Goal: Information Seeking & Learning: Learn about a topic

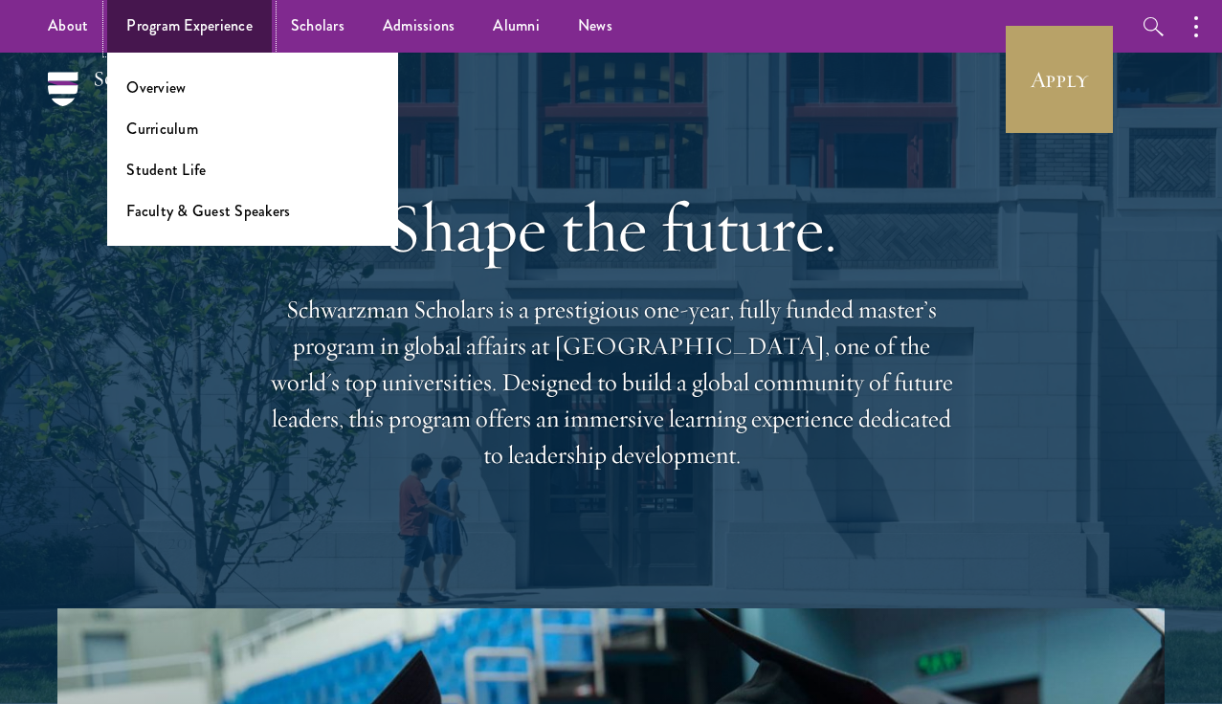
click at [179, 30] on link "Program Experience" at bounding box center [189, 26] width 165 height 53
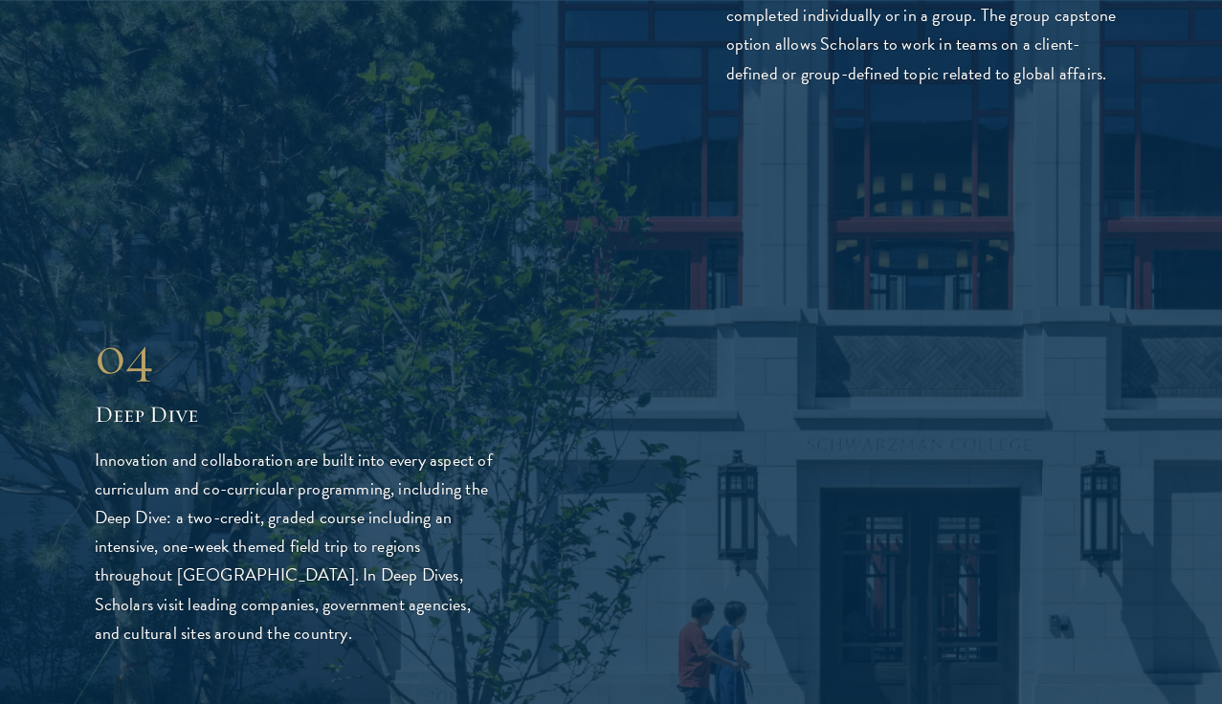
scroll to position [4366, 0]
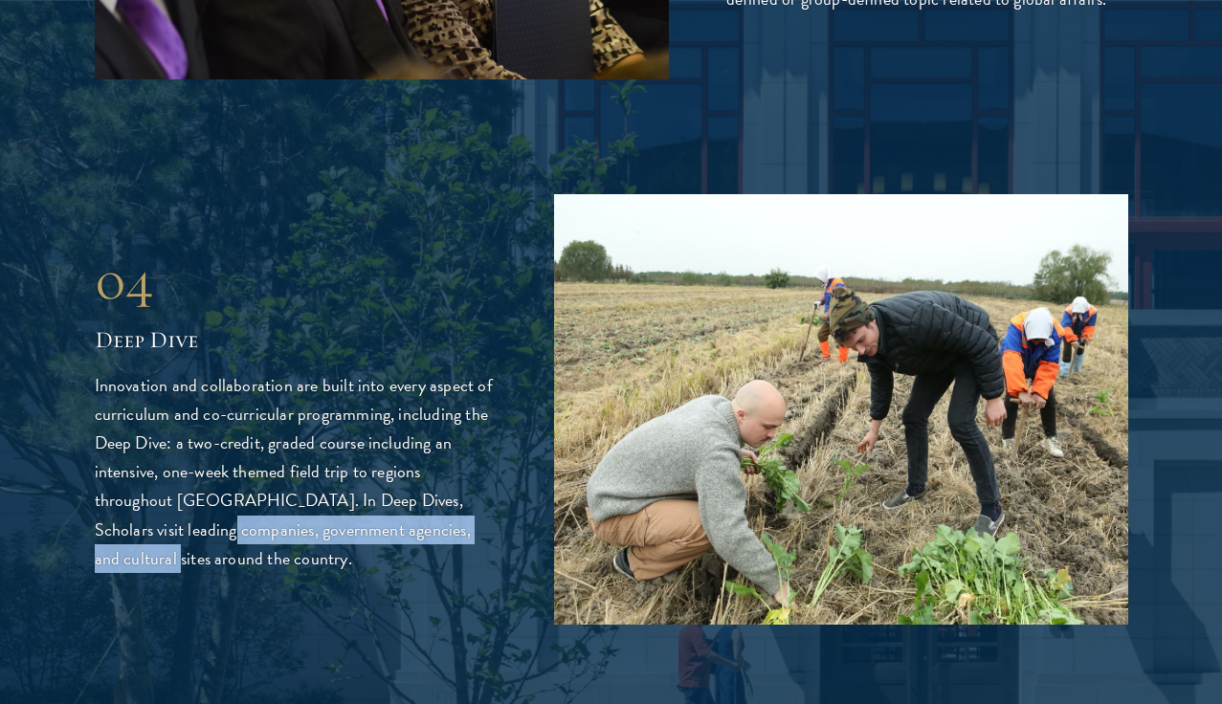
drag, startPoint x: 175, startPoint y: 498, endPoint x: 510, endPoint y: 508, distance: 335.1
click at [510, 508] on div "04 Deep Dive 04 Deep Dive Innovation and collaboration are built into every asp…" at bounding box center [612, 409] width 1034 height 431
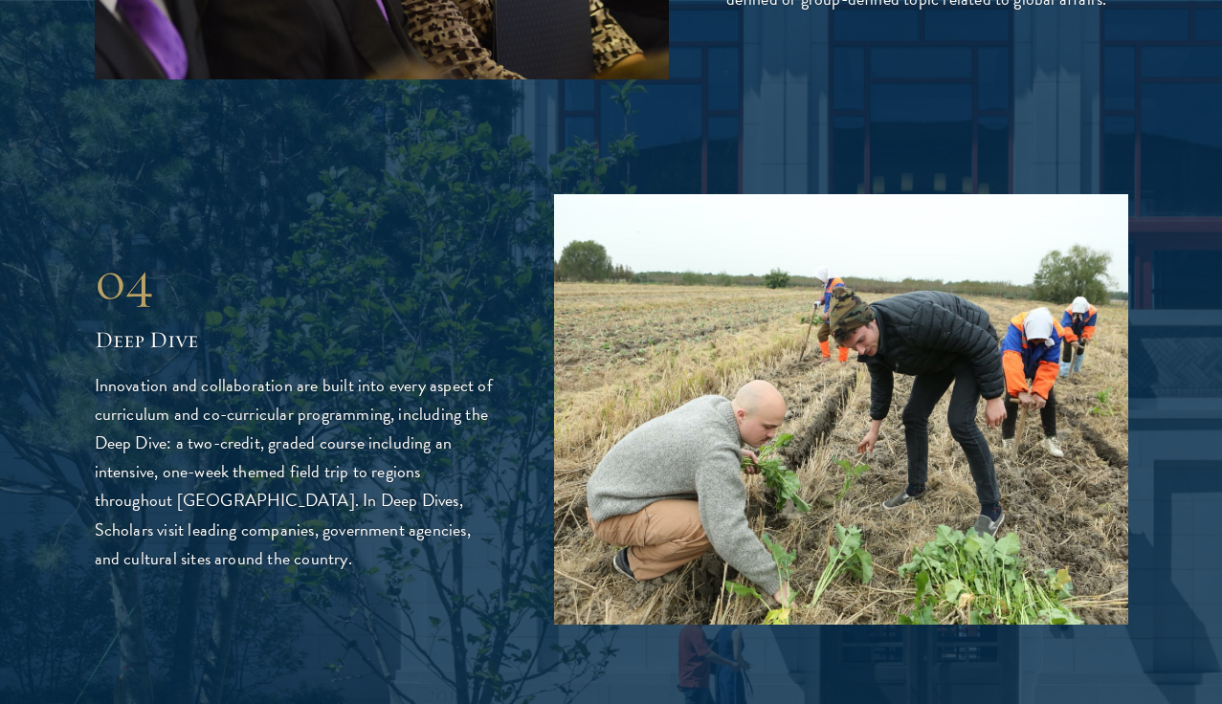
click at [288, 531] on p "Innovation and collaboration are built into every aspect of curriculum and co-c…" at bounding box center [296, 471] width 402 height 201
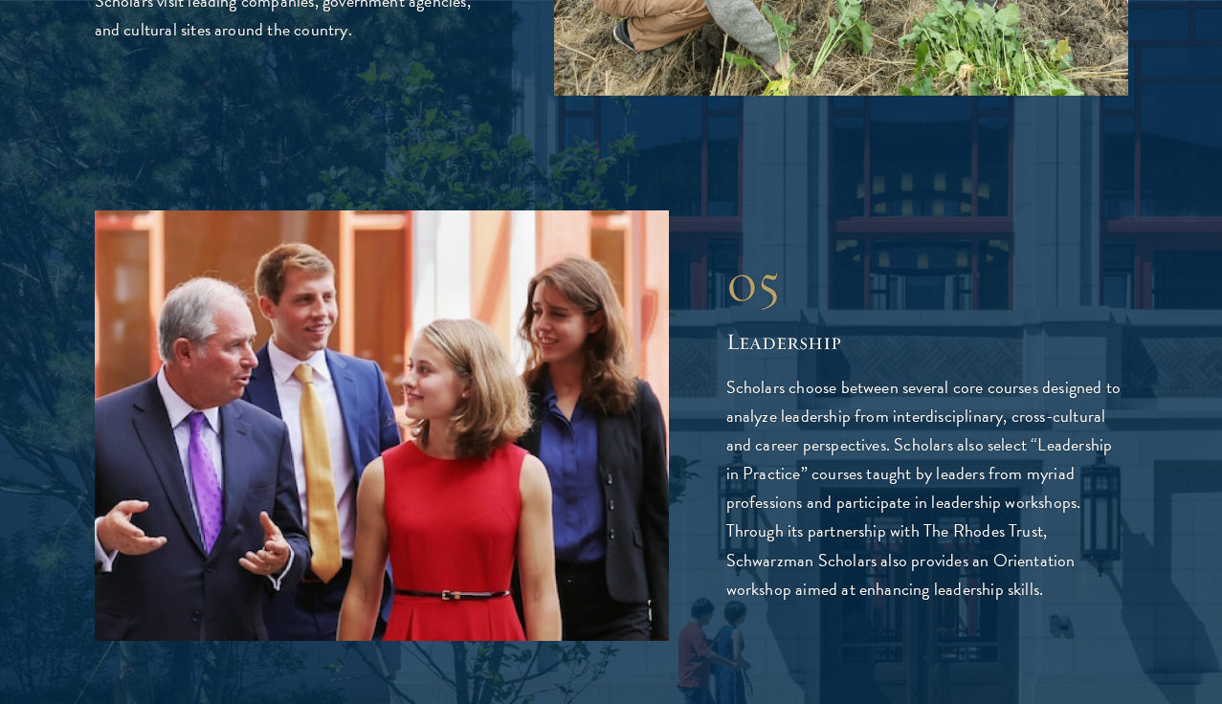
scroll to position [4897, 0]
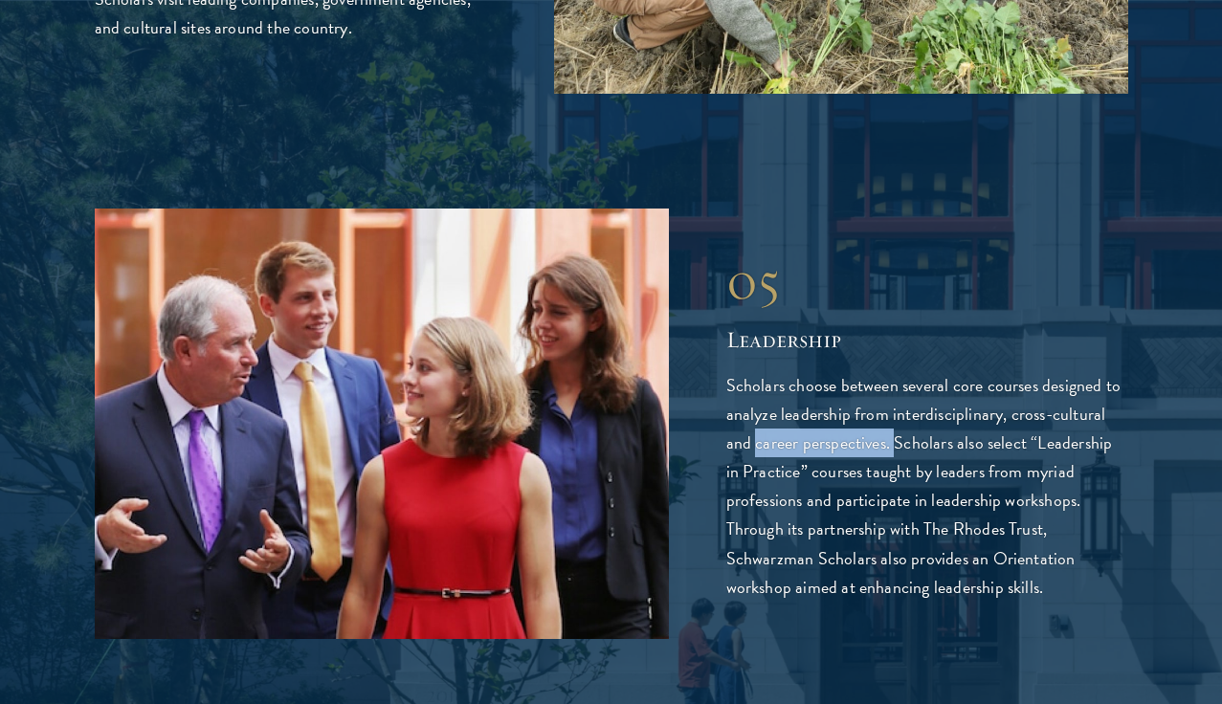
drag, startPoint x: 754, startPoint y: 415, endPoint x: 893, endPoint y: 414, distance: 138.8
click at [893, 414] on p "Scholars choose between several core courses designed to analyze leadership fro…" at bounding box center [927, 486] width 402 height 230
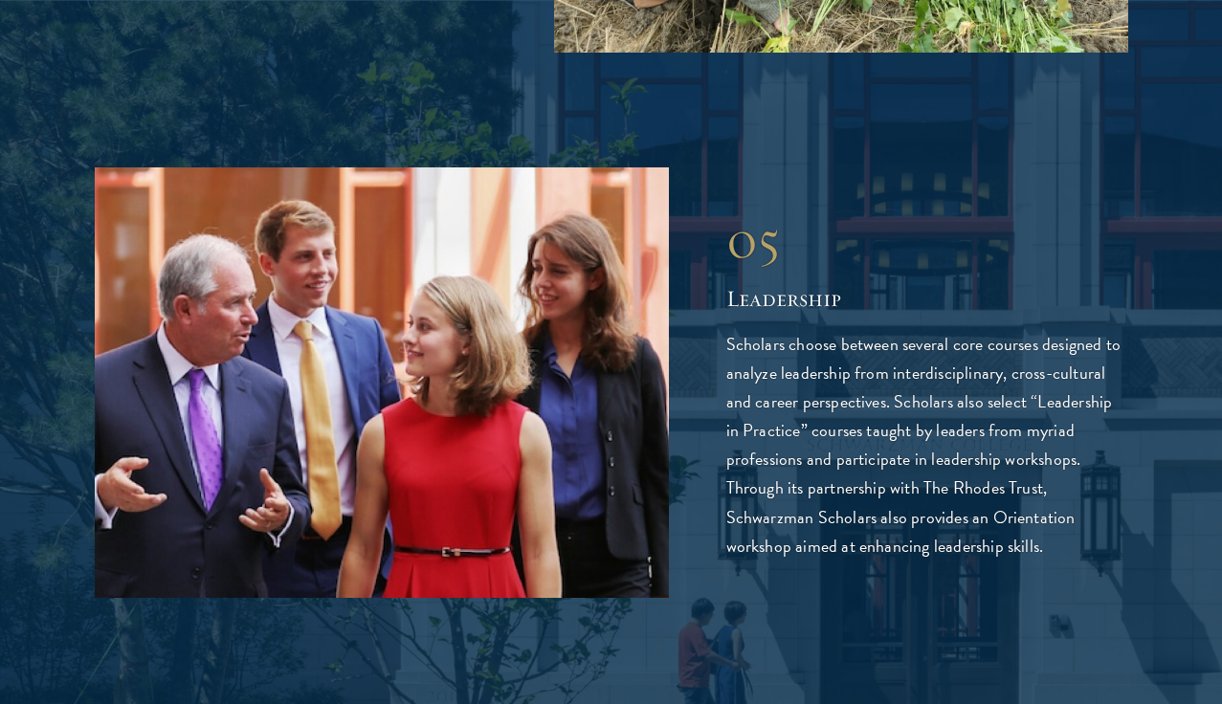
scroll to position [4945, 0]
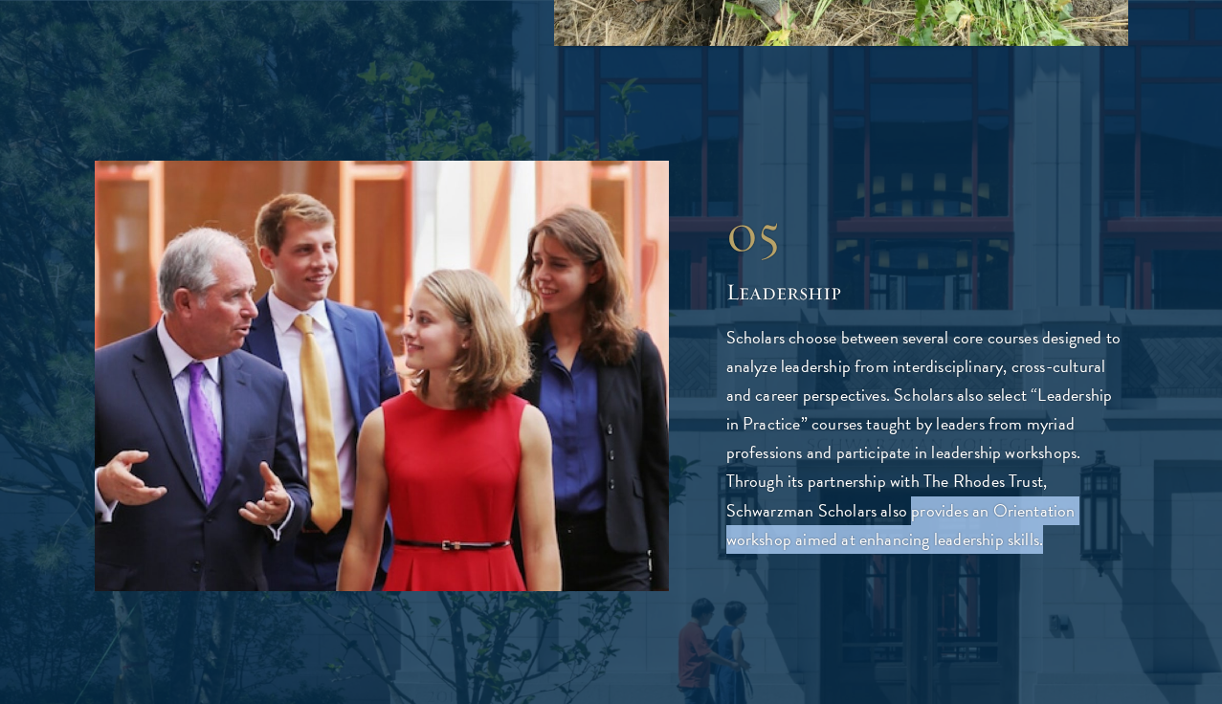
drag, startPoint x: 908, startPoint y: 479, endPoint x: 1103, endPoint y: 505, distance: 196.9
click at [1103, 505] on p "Scholars choose between several core courses designed to analyze leadership fro…" at bounding box center [927, 438] width 402 height 230
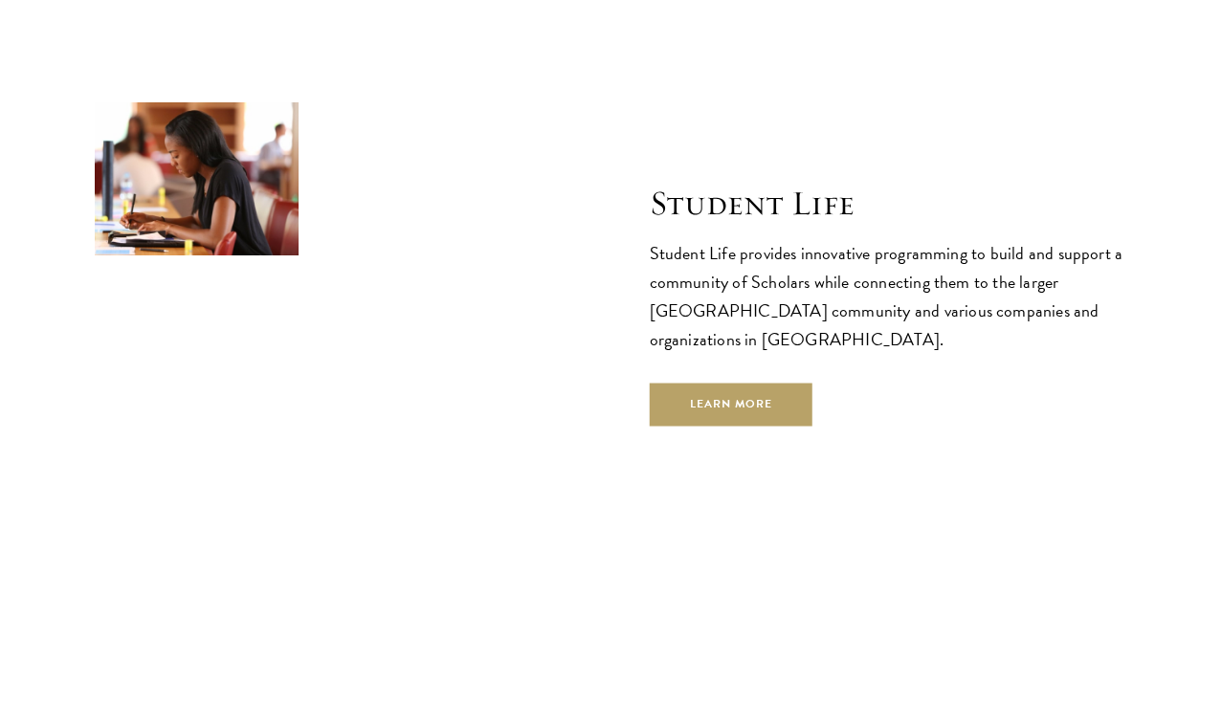
scroll to position [6279, 0]
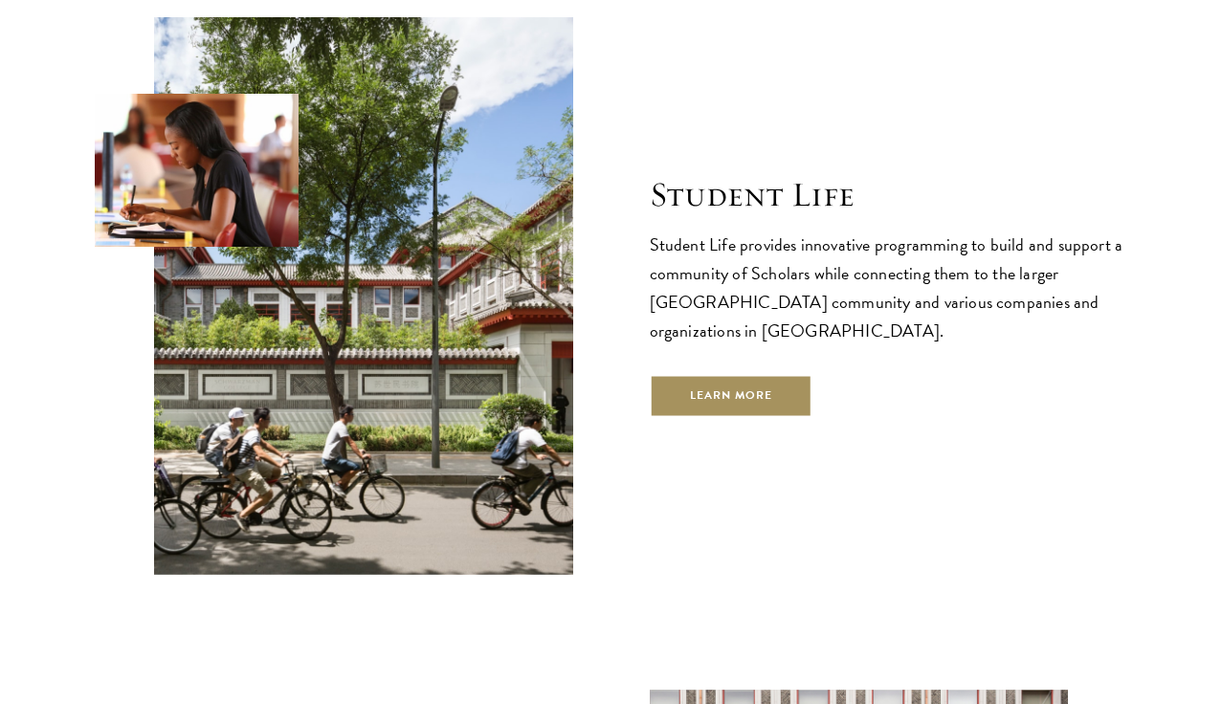
click at [765, 374] on link "Learn More" at bounding box center [732, 395] width 164 height 43
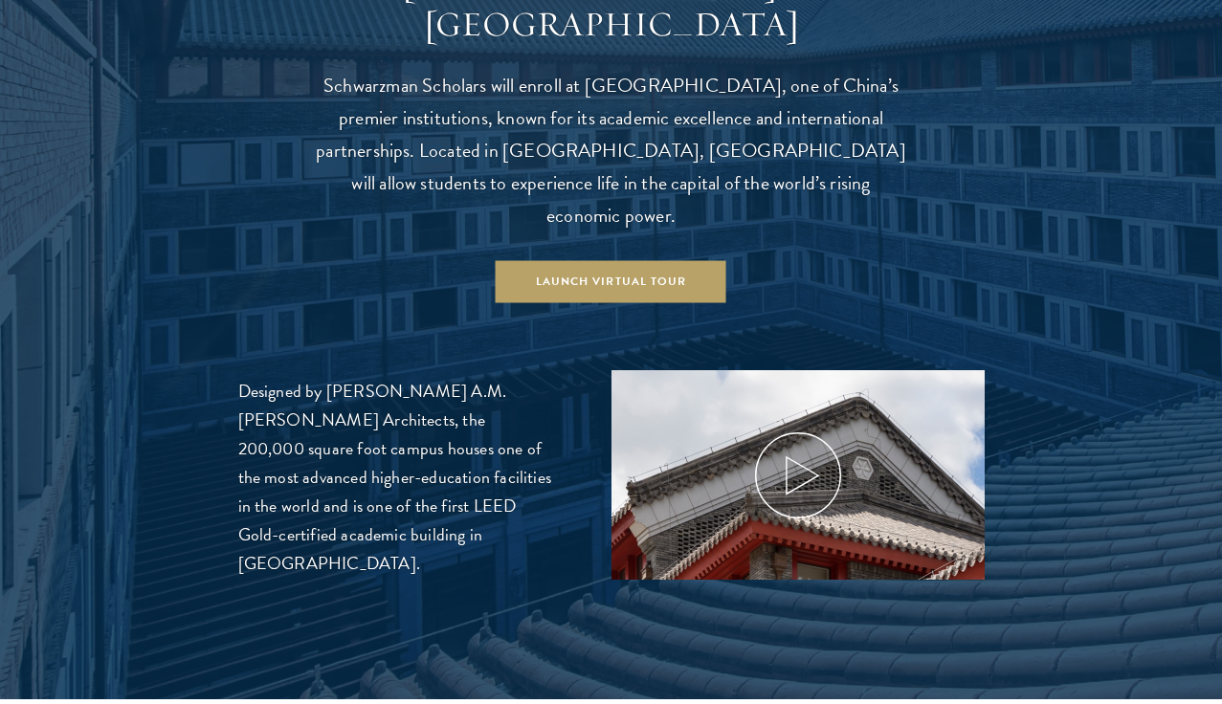
scroll to position [1956, 0]
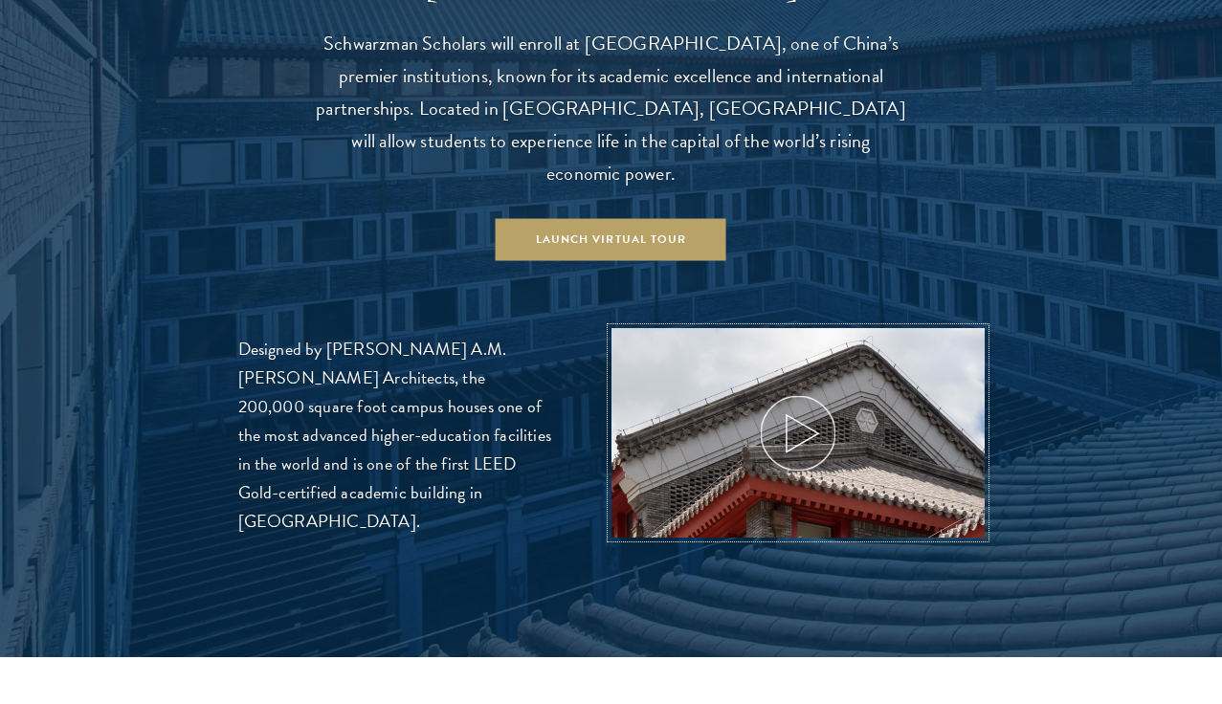
click at [802, 390] on icon at bounding box center [798, 433] width 86 height 86
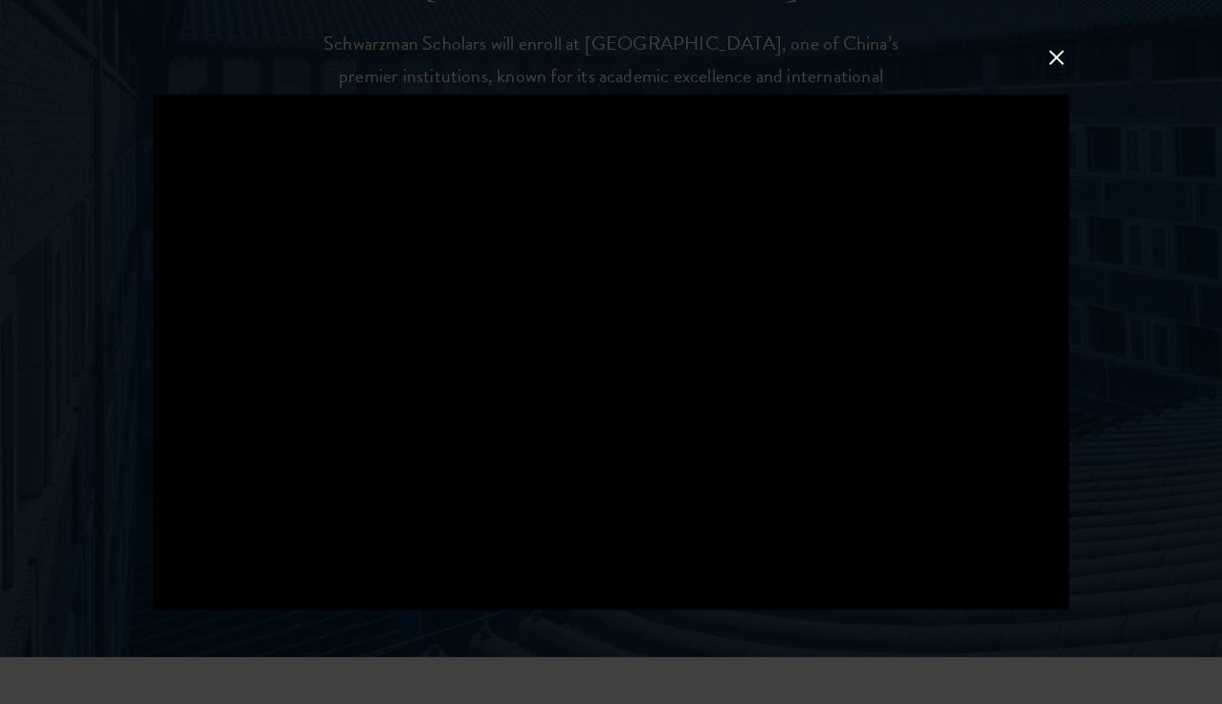
click at [1052, 53] on button at bounding box center [1056, 57] width 25 height 25
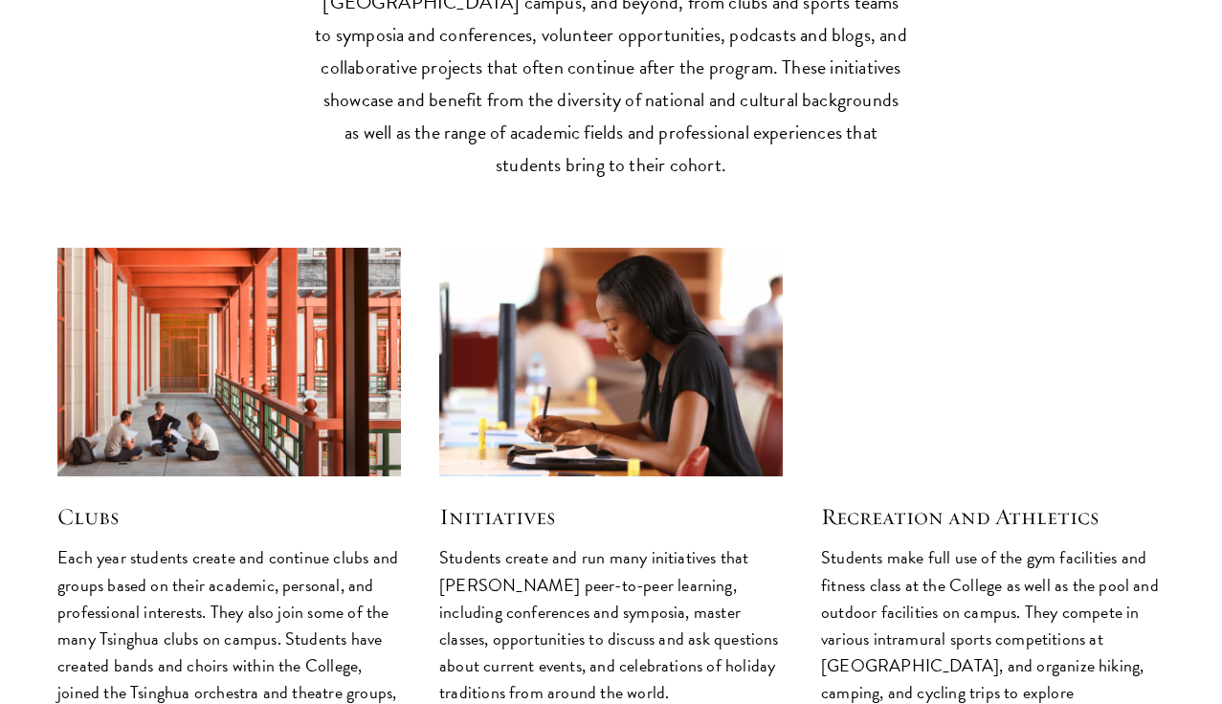
scroll to position [4627, 0]
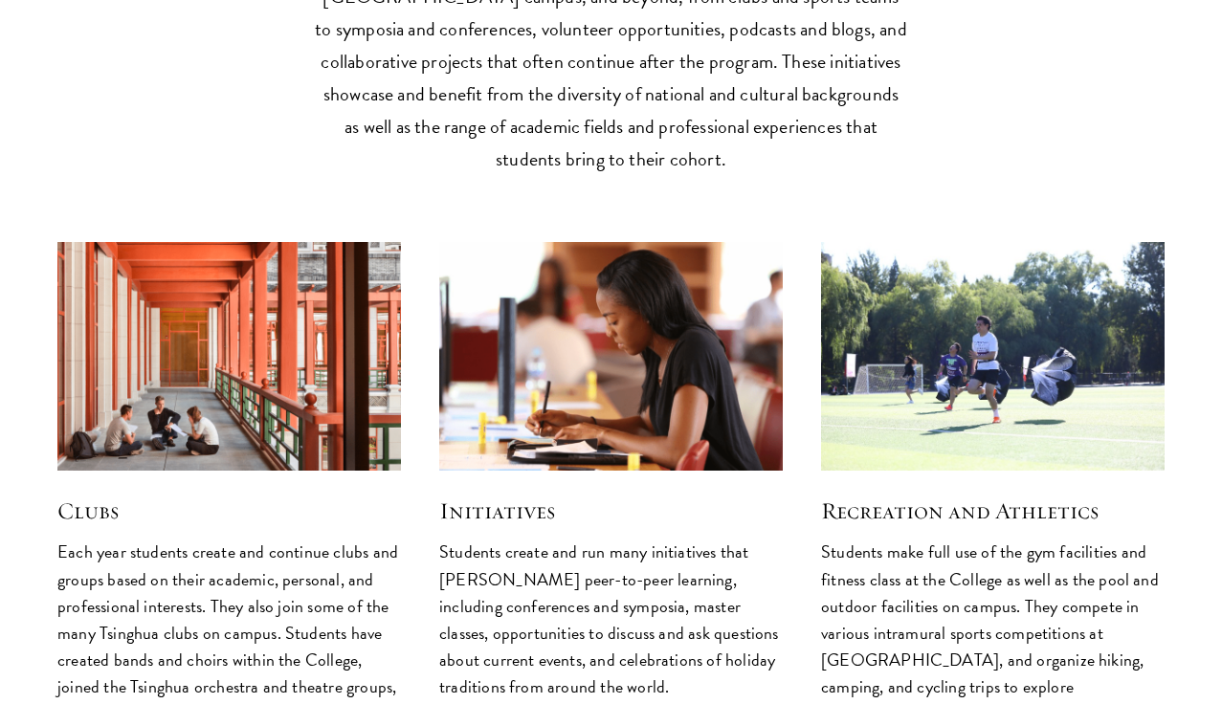
click at [524, 471] on div "Initiatives Students create and run many initiatives that foster peer-to-peer l…" at bounding box center [611, 586] width 344 height 230
click at [691, 539] on p "Students create and run many initiatives that foster peer-to-peer learning, inc…" at bounding box center [611, 619] width 344 height 161
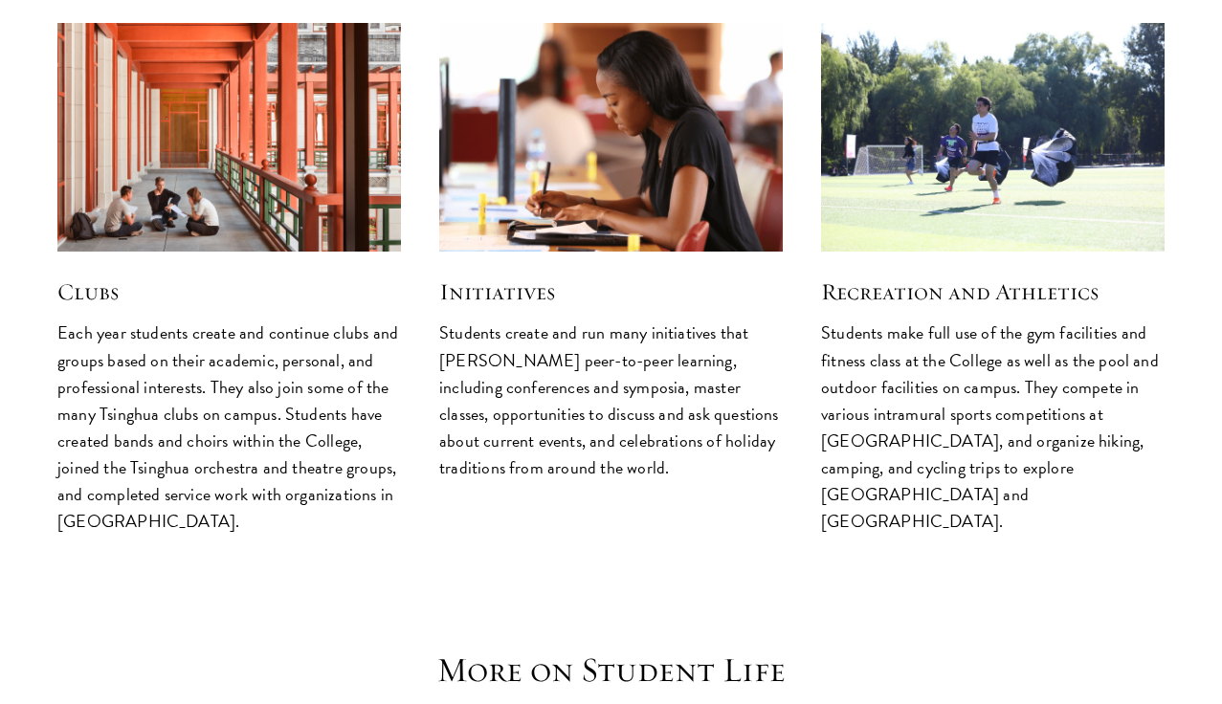
scroll to position [4854, 0]
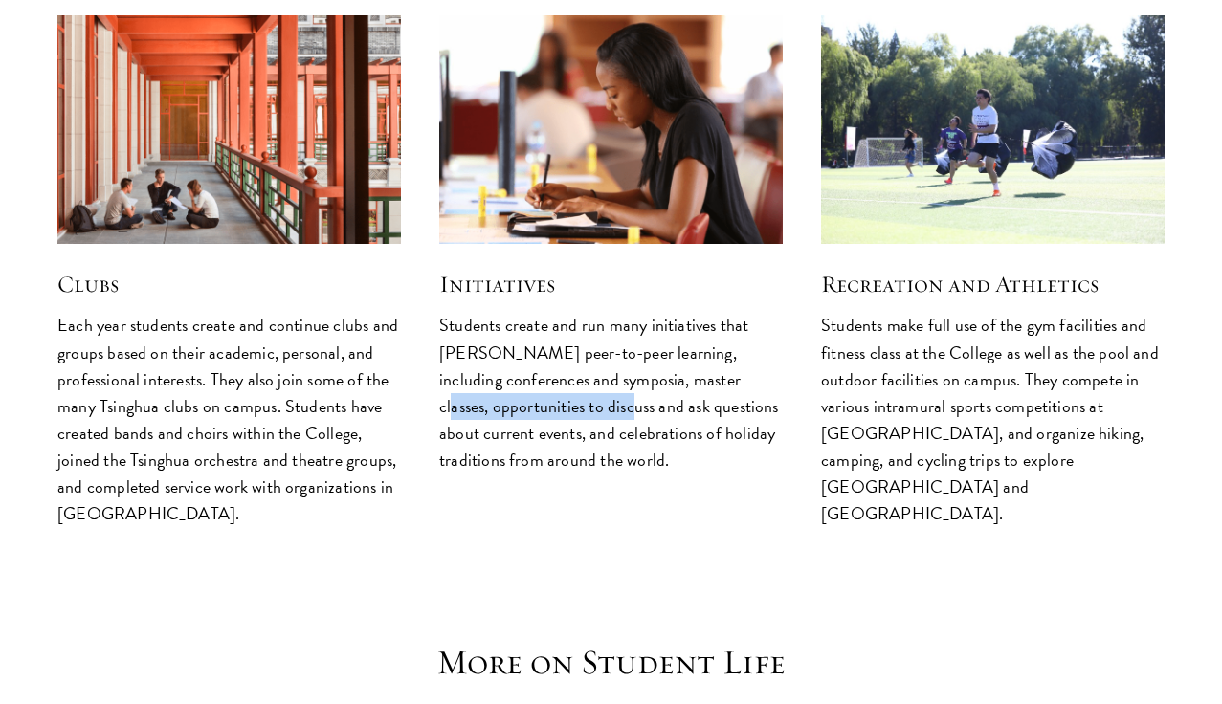
drag, startPoint x: 439, startPoint y: 305, endPoint x: 628, endPoint y: 305, distance: 188.5
click at [628, 312] on p "Students create and run many initiatives that foster peer-to-peer learning, inc…" at bounding box center [611, 392] width 344 height 161
drag, startPoint x: 495, startPoint y: 332, endPoint x: 658, endPoint y: 332, distance: 162.7
click at [658, 332] on p "Students create and run many initiatives that foster peer-to-peer learning, inc…" at bounding box center [611, 392] width 344 height 161
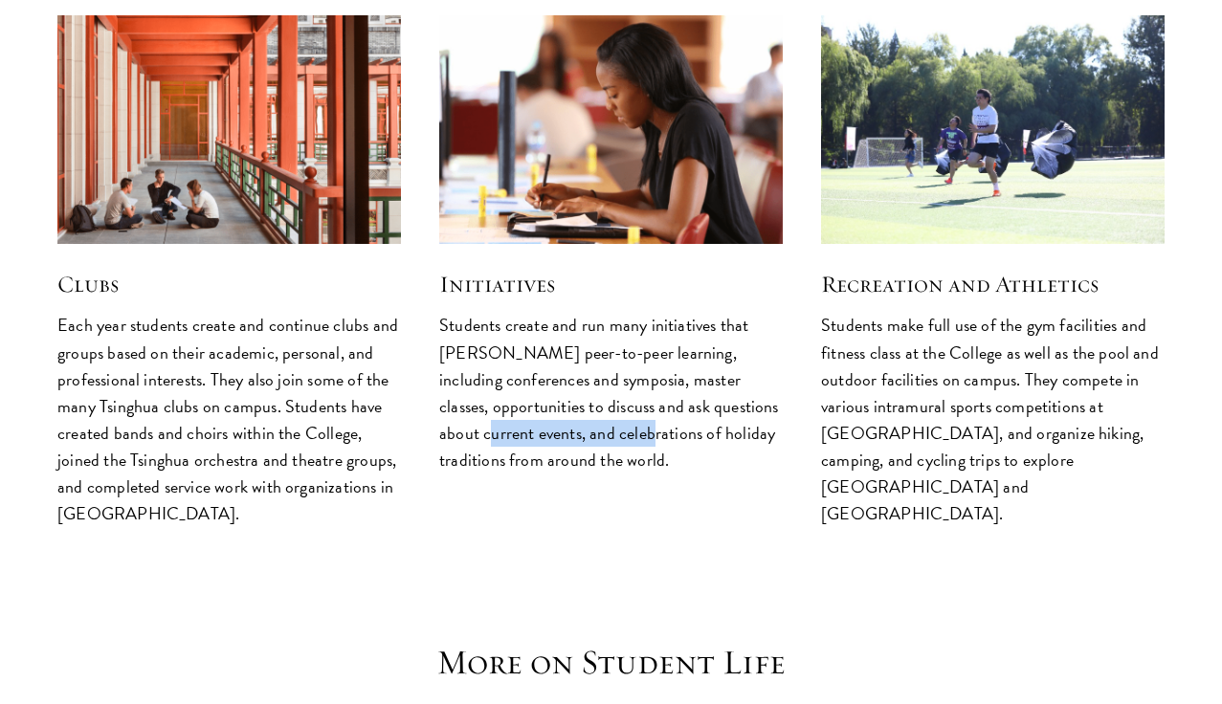
click at [658, 332] on p "Students create and run many initiatives that foster peer-to-peer learning, inc…" at bounding box center [611, 392] width 344 height 161
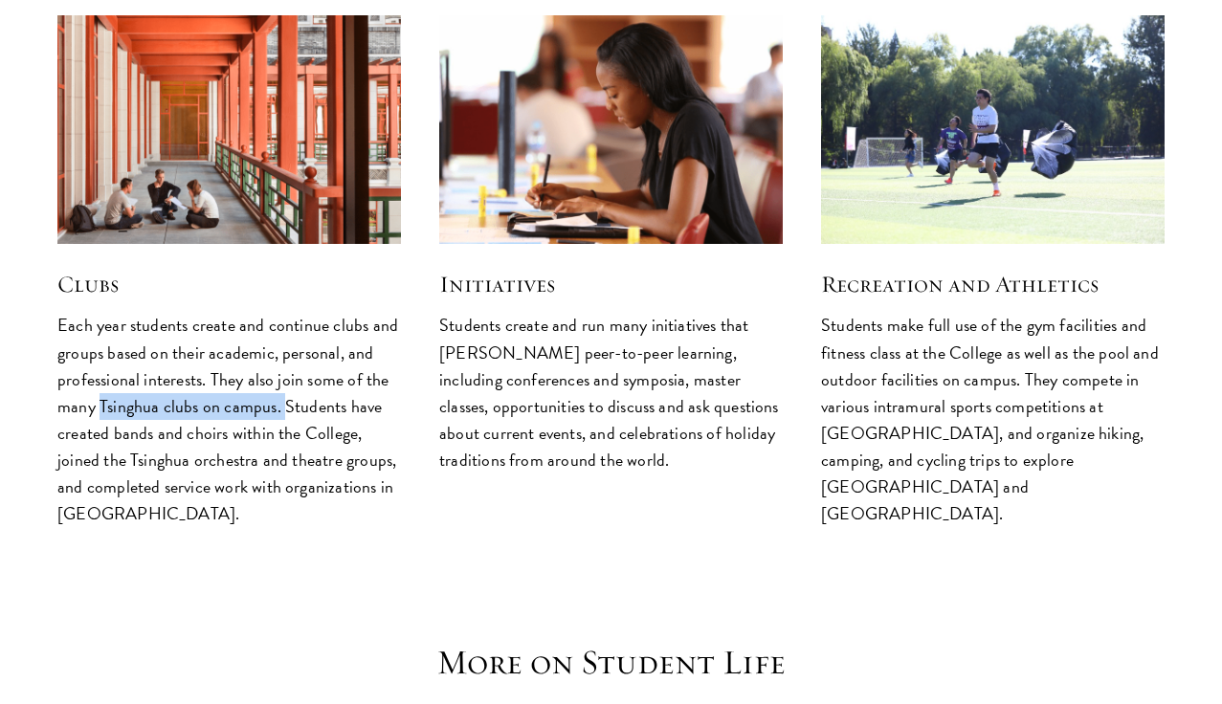
drag, startPoint x: 99, startPoint y: 302, endPoint x: 280, endPoint y: 302, distance: 181.8
click at [280, 312] on p "Each year students create and continue clubs and groups based on their academic…" at bounding box center [229, 419] width 344 height 215
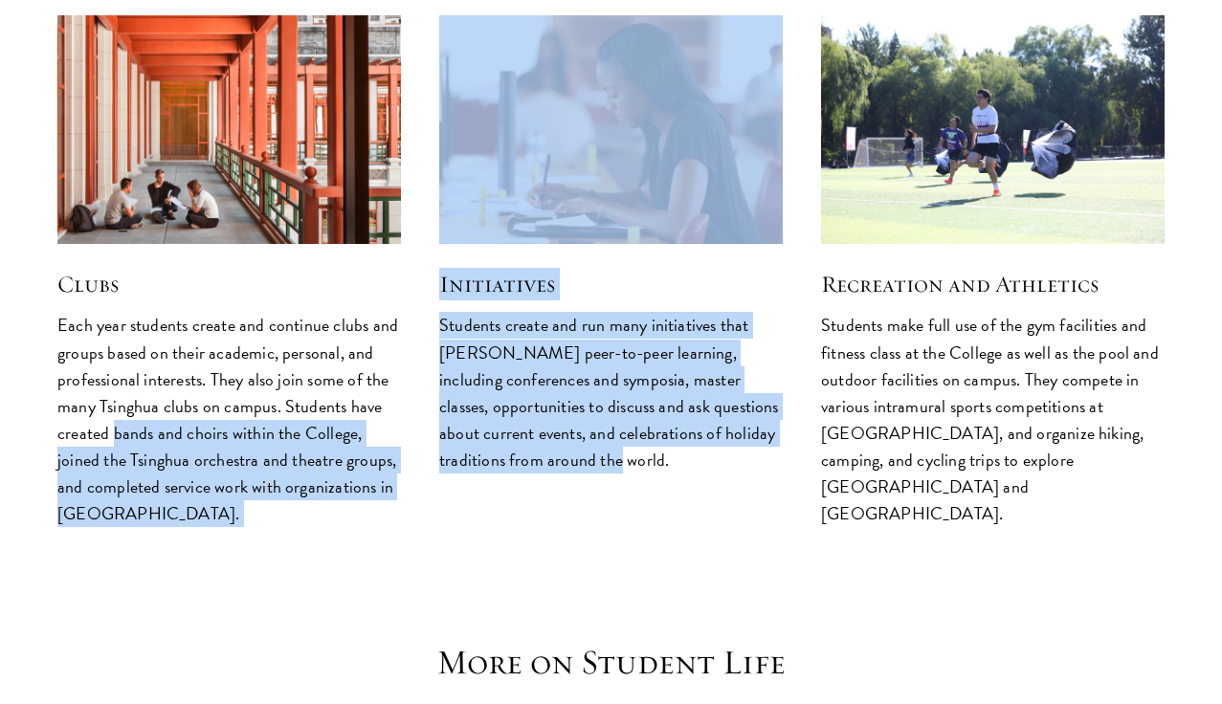
drag, startPoint x: 114, startPoint y: 331, endPoint x: 428, endPoint y: 369, distance: 316.2
click at [428, 368] on div "Clubs Each year students create and continue clubs and groups based on their ac…" at bounding box center [611, 271] width 1146 height 550
click at [366, 393] on p "Each year students create and continue clubs and groups based on their academic…" at bounding box center [229, 419] width 344 height 215
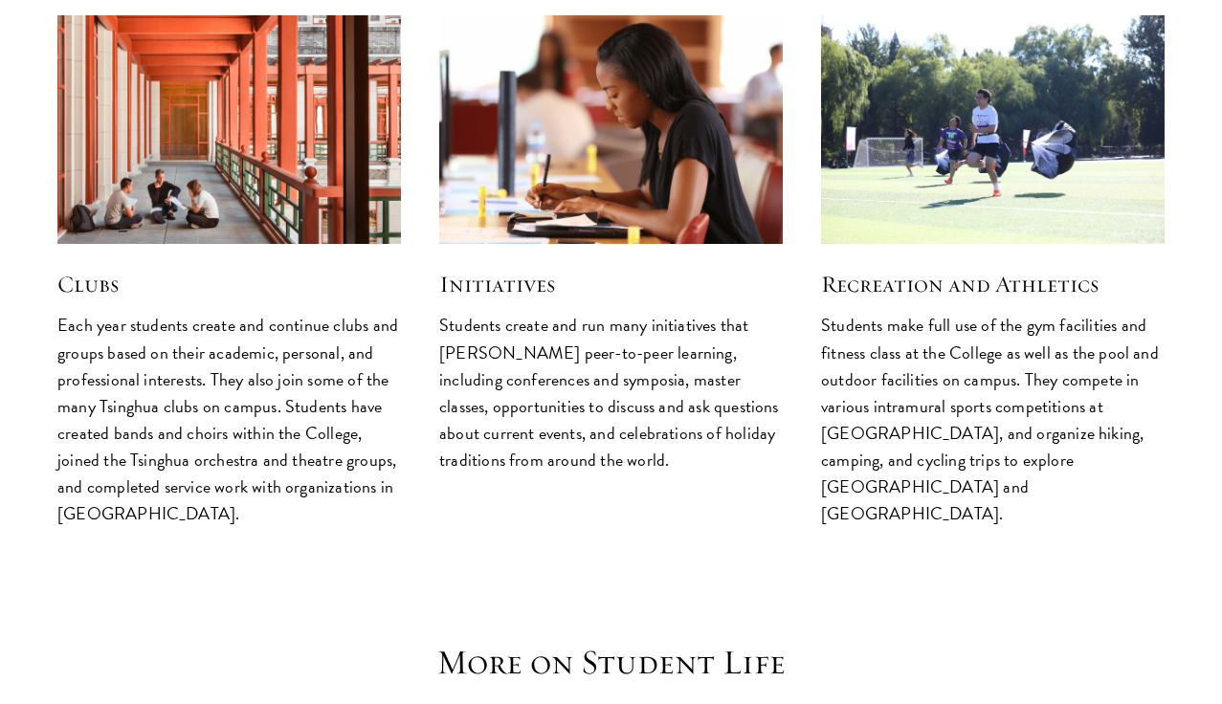
drag, startPoint x: 172, startPoint y: 390, endPoint x: 399, endPoint y: 390, distance: 226.8
click at [399, 390] on p "Each year students create and continue clubs and groups based on their academic…" at bounding box center [229, 419] width 344 height 215
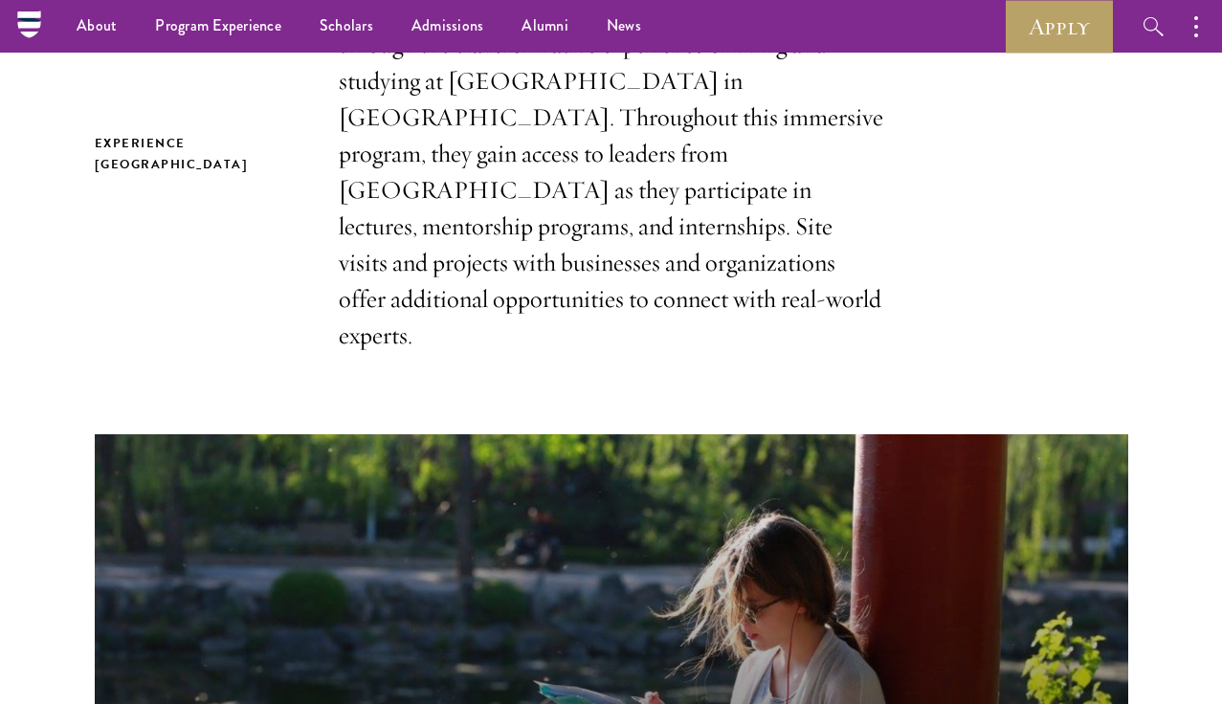
scroll to position [0, 0]
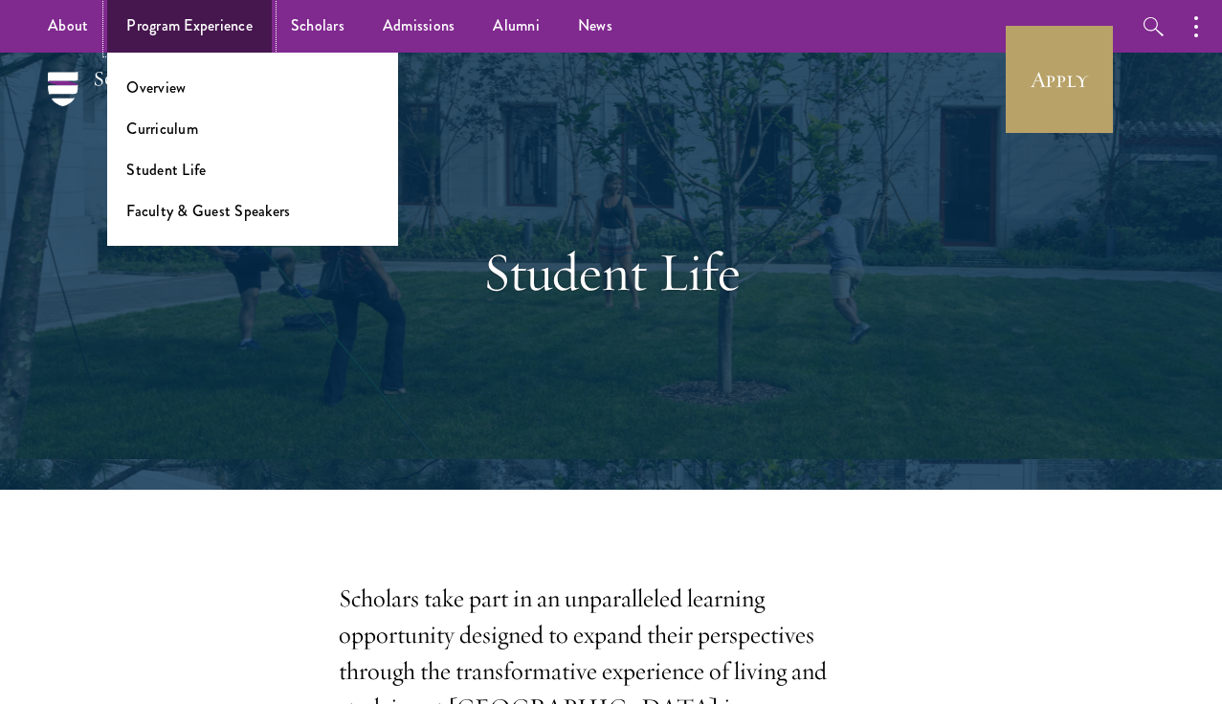
click at [176, 15] on link "Program Experience" at bounding box center [189, 26] width 165 height 53
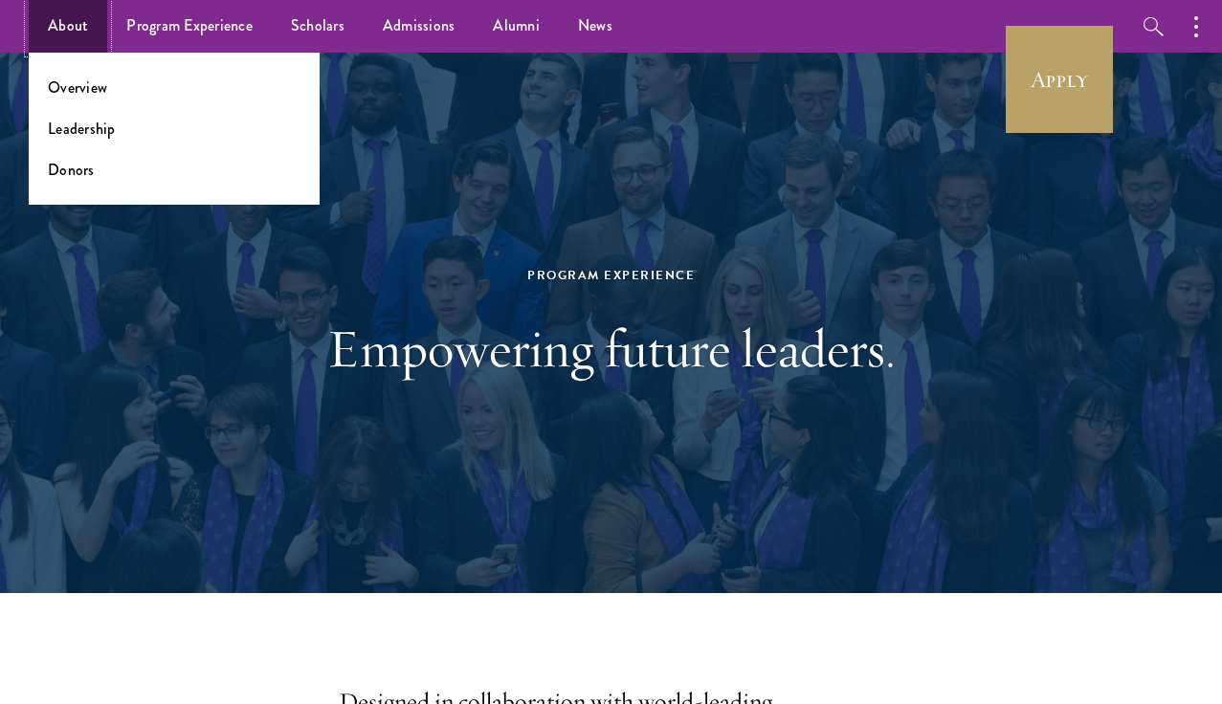
click at [65, 33] on link "About" at bounding box center [68, 26] width 78 height 53
